Goal: Transaction & Acquisition: Subscribe to service/newsletter

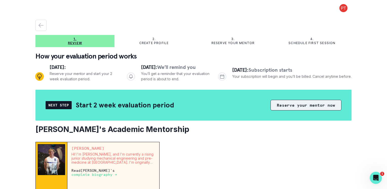
click at [296, 108] on button "Reserve your mentor now" at bounding box center [306, 105] width 71 height 11
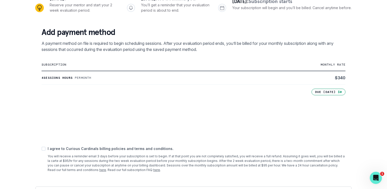
scroll to position [84, 0]
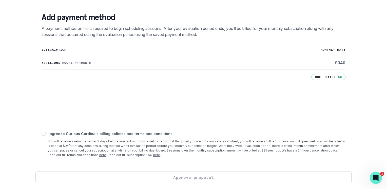
click at [45, 135] on span at bounding box center [44, 134] width 4 height 4
click at [42, 134] on input "checkbox" at bounding box center [41, 134] width 0 height 0
checkbox input "true"
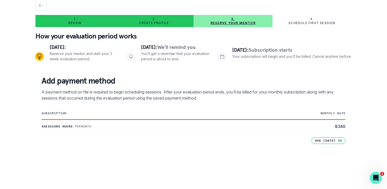
scroll to position [0, 0]
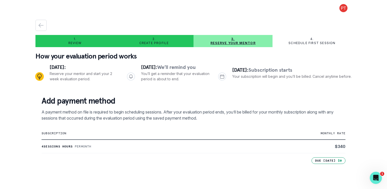
click at [77, 44] on p "Review" at bounding box center [74, 43] width 13 height 4
click at [53, 73] on p "Reserve your mentor and start your 2 week evaluation period." at bounding box center [84, 76] width 69 height 11
click at [42, 27] on icon "button" at bounding box center [41, 25] width 6 height 6
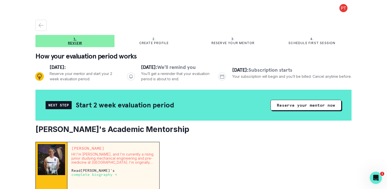
click at [155, 44] on p "Create profile" at bounding box center [154, 43] width 30 height 4
click at [147, 44] on p "Create profile" at bounding box center [154, 43] width 30 height 4
click at [224, 39] on div "3. Reserve your mentor" at bounding box center [233, 41] width 79 height 8
click at [148, 42] on p "Create profile" at bounding box center [154, 43] width 30 height 4
drag, startPoint x: 35, startPoint y: 25, endPoint x: 37, endPoint y: 24, distance: 2.5
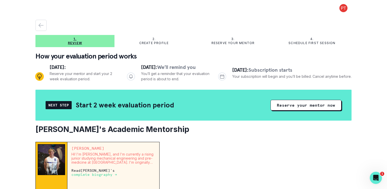
click at [35, 25] on main "1. Review 2. Create profile 3. Reserve your mentor 4. Schedule first session Ho…" at bounding box center [193, 94] width 324 height 189
click at [38, 25] on icon "button" at bounding box center [41, 25] width 6 height 6
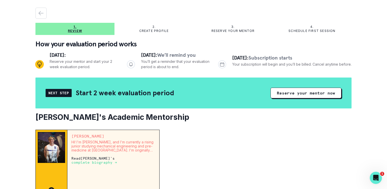
scroll to position [7, 0]
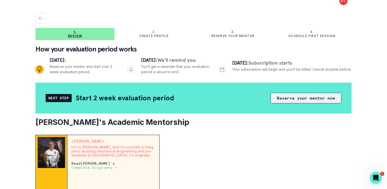
click at [314, 101] on button "Reserve your mentor now" at bounding box center [306, 98] width 71 height 11
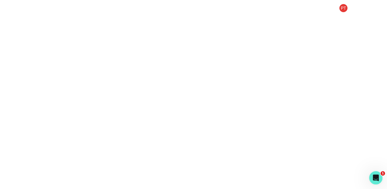
click at [378, 177] on icon "Open Intercom Messenger" at bounding box center [375, 177] width 8 height 8
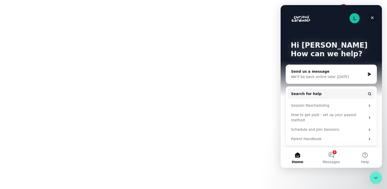
click at [373, 18] on icon "Close" at bounding box center [372, 18] width 4 height 4
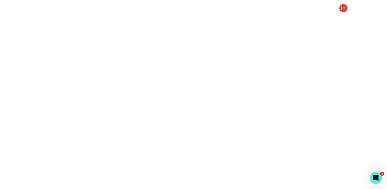
click at [344, 9] on button at bounding box center [343, 8] width 16 height 8
click at [333, 46] on main "Log out" at bounding box center [193, 94] width 324 height 189
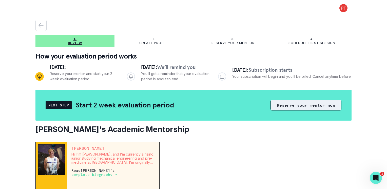
click at [310, 105] on button "Reserve your mentor now" at bounding box center [306, 105] width 71 height 11
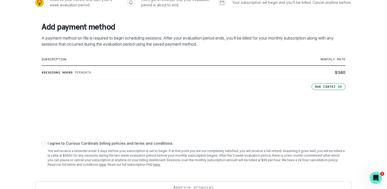
scroll to position [84, 0]
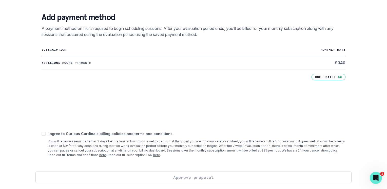
click at [44, 135] on span at bounding box center [44, 134] width 4 height 4
click at [42, 134] on input "checkbox" at bounding box center [41, 134] width 0 height 0
checkbox input "true"
click at [230, 180] on button "Approve proposal" at bounding box center [193, 178] width 316 height 12
click at [184, 178] on button "Approve proposal" at bounding box center [193, 178] width 316 height 12
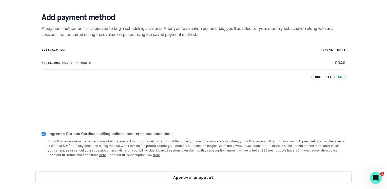
click at [202, 177] on button "Approve proposal" at bounding box center [193, 178] width 316 height 12
click at [223, 181] on button "Approve proposal" at bounding box center [193, 178] width 316 height 12
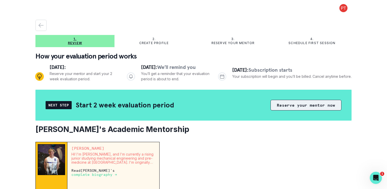
click at [304, 109] on button "Reserve your mentor now" at bounding box center [306, 105] width 71 height 11
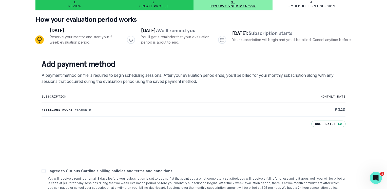
scroll to position [74, 0]
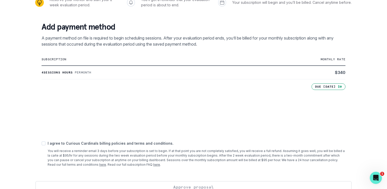
drag, startPoint x: 43, startPoint y: 144, endPoint x: 46, endPoint y: 144, distance: 2.8
click at [43, 144] on span at bounding box center [44, 143] width 4 height 4
click at [42, 144] on input "checkbox" at bounding box center [41, 143] width 0 height 0
checkbox input "true"
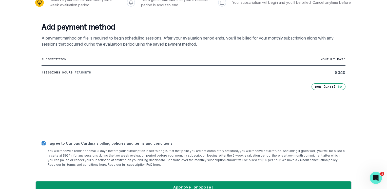
scroll to position [84, 0]
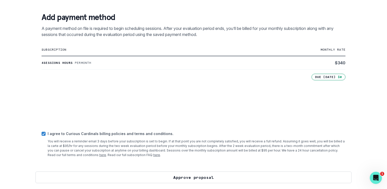
click at [204, 177] on button "Approve proposal" at bounding box center [193, 178] width 316 height 12
